Goal: Task Accomplishment & Management: Manage account settings

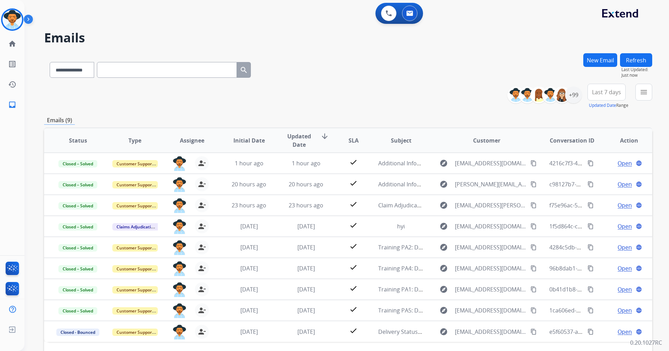
select select "**********"
click at [12, 31] on div "[PERSON_NAME] Training Edit Avatar Agent: [PERSON_NAME] Profile: Extend_Trainin…" at bounding box center [12, 57] width 24 height 115
click at [12, 26] on img at bounding box center [12, 20] width 20 height 20
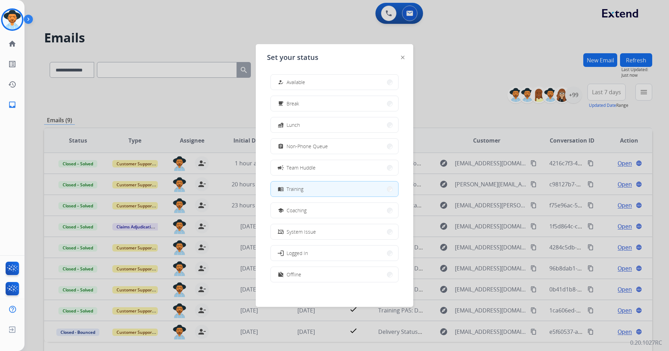
click at [464, 73] on div at bounding box center [334, 175] width 669 height 351
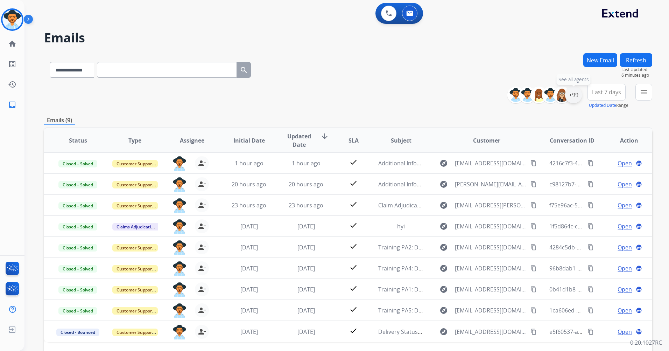
click at [578, 98] on div "+99" at bounding box center [573, 94] width 17 height 17
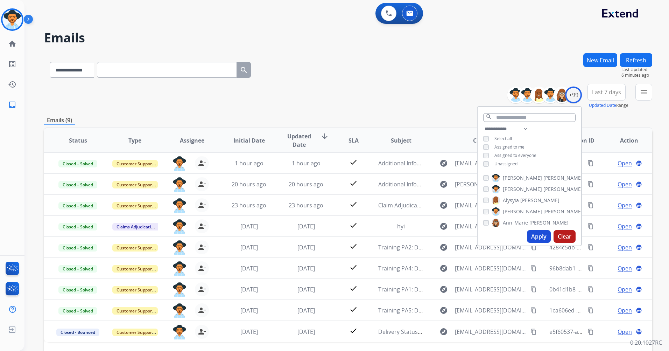
click at [534, 236] on button "Apply" at bounding box center [539, 236] width 24 height 13
click at [355, 121] on div "Emails (9)" at bounding box center [348, 120] width 608 height 9
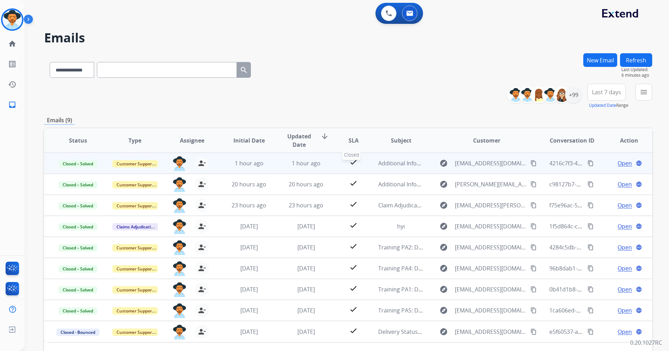
click at [364, 163] on tr "Closed – Solved Customer Support [PERSON_NAME][EMAIL_ADDRESS][PERSON_NAME][DOMA…" at bounding box center [348, 163] width 608 height 21
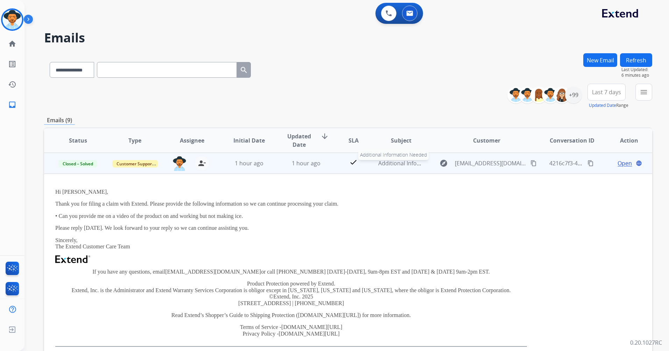
click at [387, 162] on span "Additional Information Needed" at bounding box center [419, 163] width 82 height 8
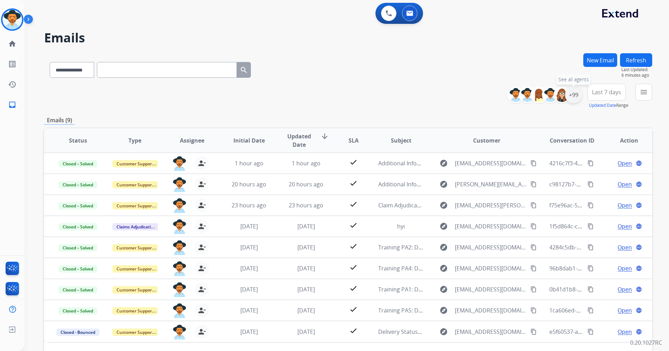
click at [580, 97] on div "+99" at bounding box center [573, 94] width 17 height 17
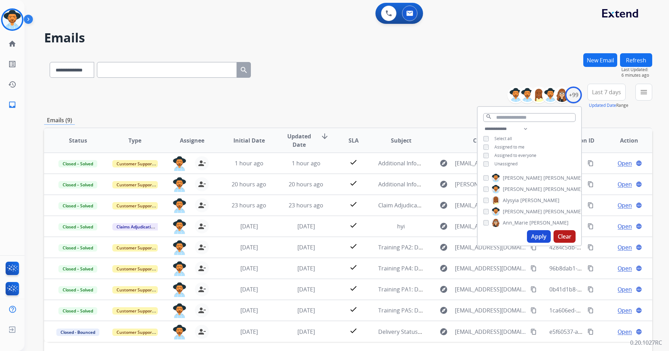
click at [511, 164] on span "Unassigned" at bounding box center [506, 164] width 23 height 6
click at [507, 147] on span "Assigned to me" at bounding box center [510, 147] width 30 height 6
click at [533, 236] on button "Apply" at bounding box center [539, 236] width 24 height 13
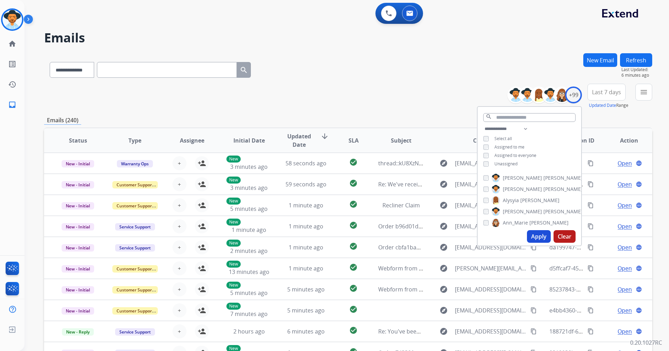
click at [397, 93] on div "**********" at bounding box center [348, 96] width 608 height 25
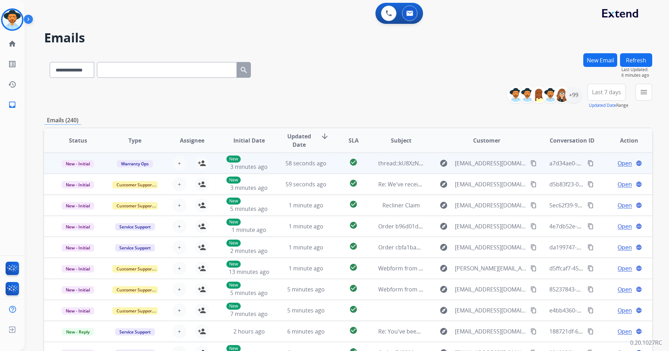
click at [309, 167] on td "58 seconds ago" at bounding box center [300, 163] width 57 height 21
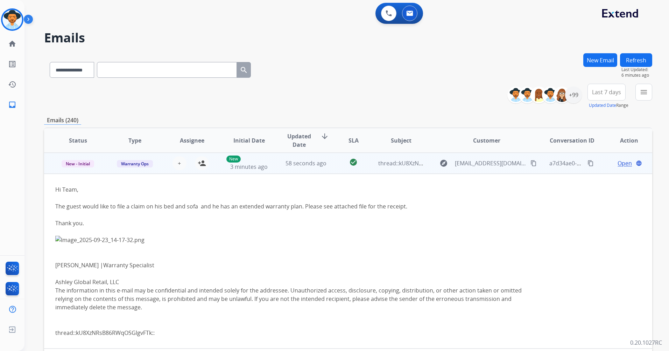
click at [320, 170] on td "58 seconds ago" at bounding box center [300, 163] width 57 height 21
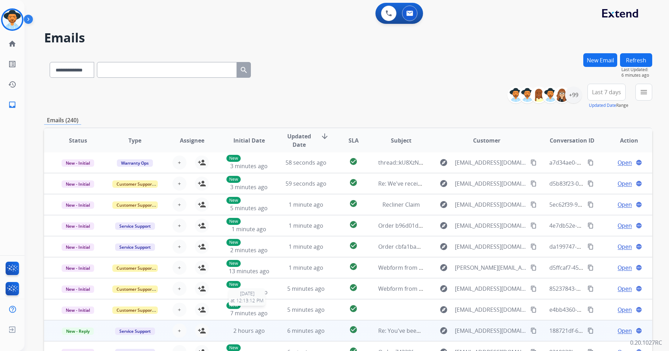
scroll to position [48, 0]
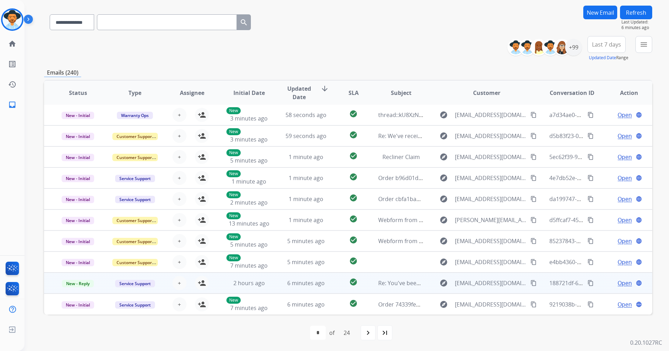
click at [280, 282] on td "6 minutes ago" at bounding box center [300, 282] width 57 height 21
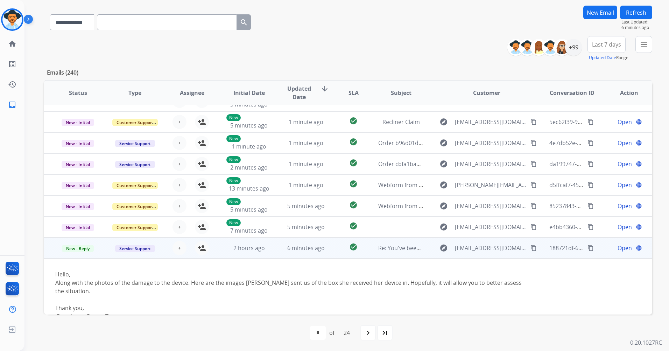
scroll to position [83, 0]
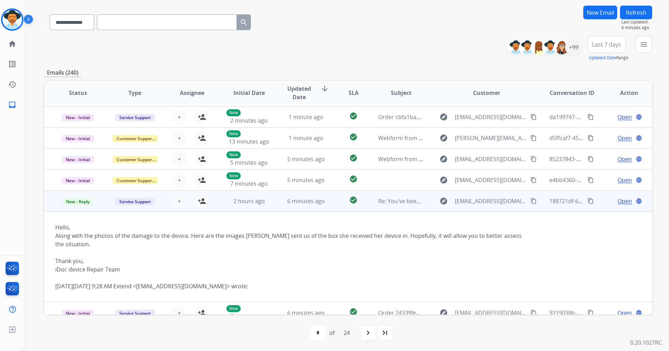
click at [281, 201] on td "6 minutes ago" at bounding box center [300, 200] width 57 height 21
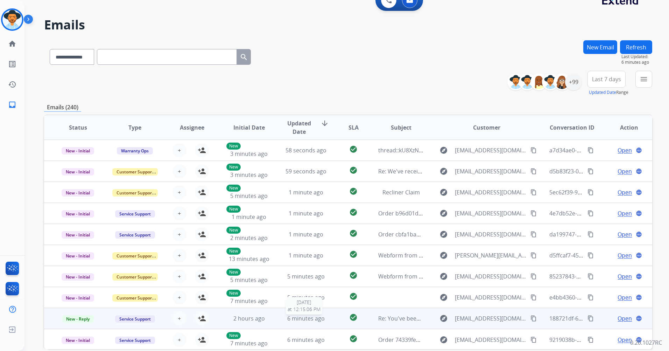
scroll to position [0, 0]
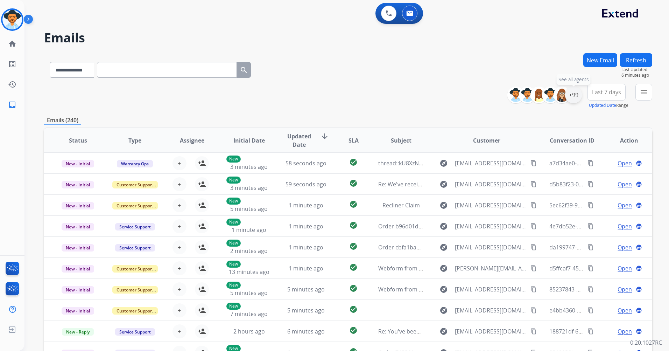
click at [579, 96] on div "+99" at bounding box center [573, 94] width 17 height 17
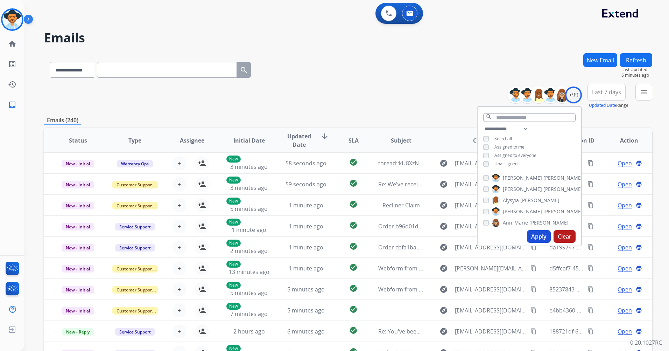
click at [500, 145] on span "Assigned to me" at bounding box center [510, 147] width 30 height 6
click at [500, 162] on span "Unassigned" at bounding box center [506, 164] width 23 height 6
click at [536, 236] on button "Apply" at bounding box center [539, 236] width 24 height 13
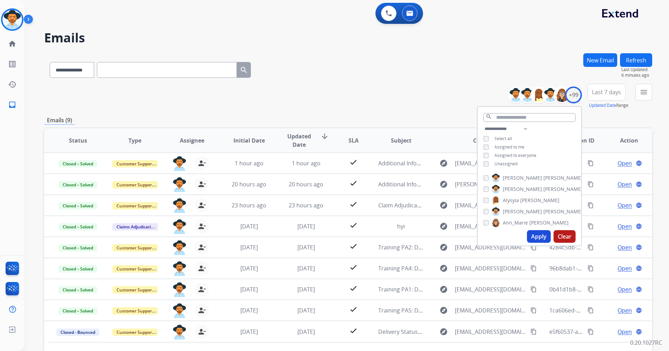
click at [337, 107] on div "**********" at bounding box center [348, 96] width 608 height 25
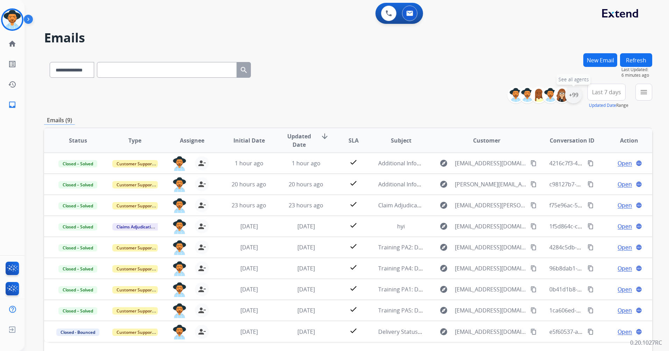
click at [571, 96] on div "+99" at bounding box center [573, 94] width 17 height 17
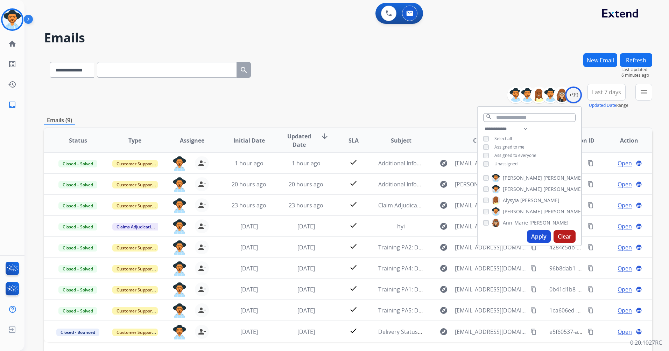
click at [510, 161] on span "Unassigned" at bounding box center [506, 164] width 23 height 6
click at [533, 234] on button "Apply" at bounding box center [539, 236] width 24 height 13
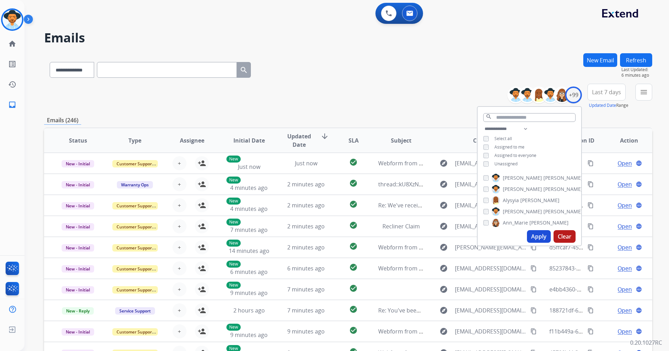
click at [505, 161] on span "Unassigned" at bounding box center [506, 164] width 23 height 6
click at [535, 237] on button "Apply" at bounding box center [539, 236] width 24 height 13
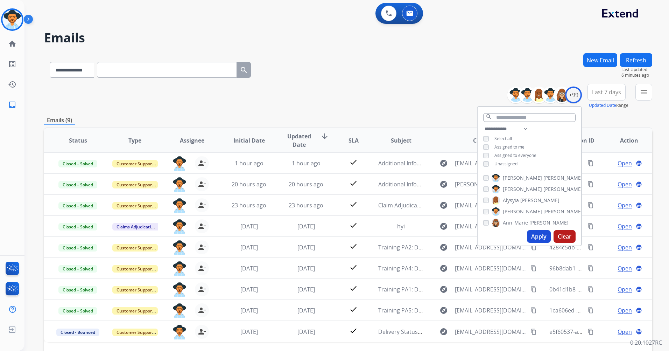
click at [397, 100] on div "**********" at bounding box center [348, 96] width 608 height 25
